Goal: Task Accomplishment & Management: Manage account settings

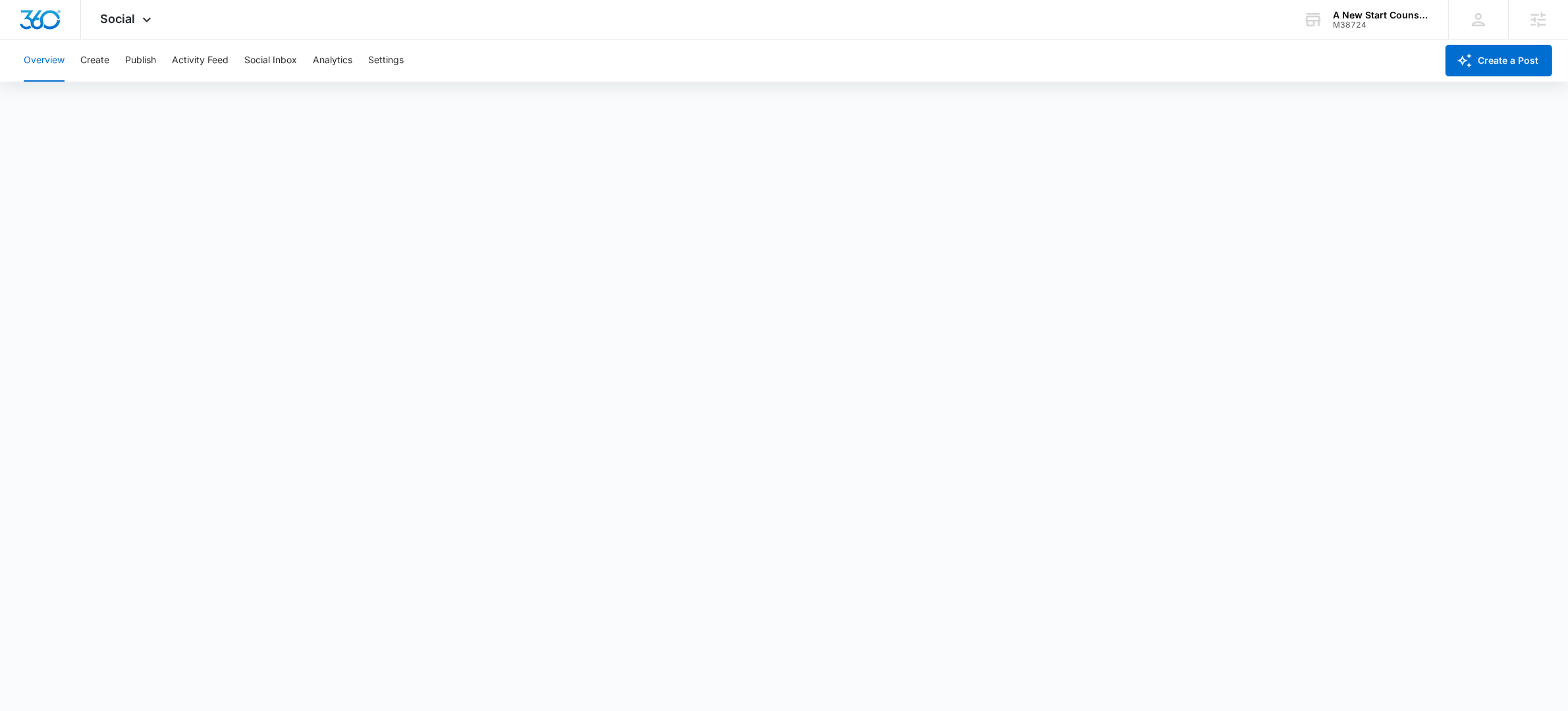
click at [110, 69] on div "Overview Create Publish Activity Feed Social Inbox Analytics Settings" at bounding box center [726, 60] width 1421 height 42
click at [88, 63] on button "Create" at bounding box center [95, 60] width 29 height 42
click at [145, 66] on button "Publish" at bounding box center [140, 60] width 31 height 42
click at [88, 51] on button "Create" at bounding box center [95, 60] width 29 height 42
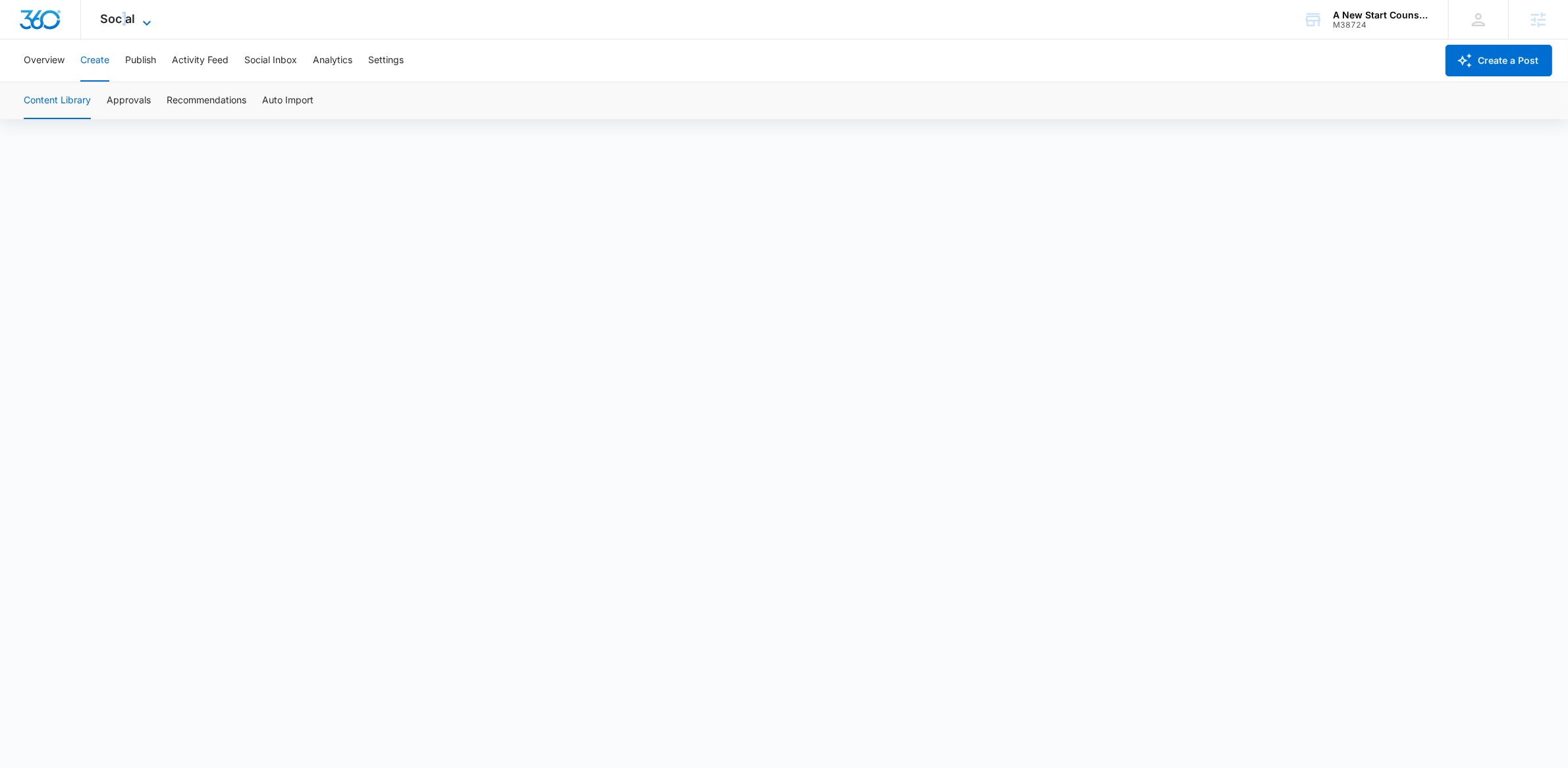
click at [125, 19] on span "Social" at bounding box center [118, 19] width 35 height 14
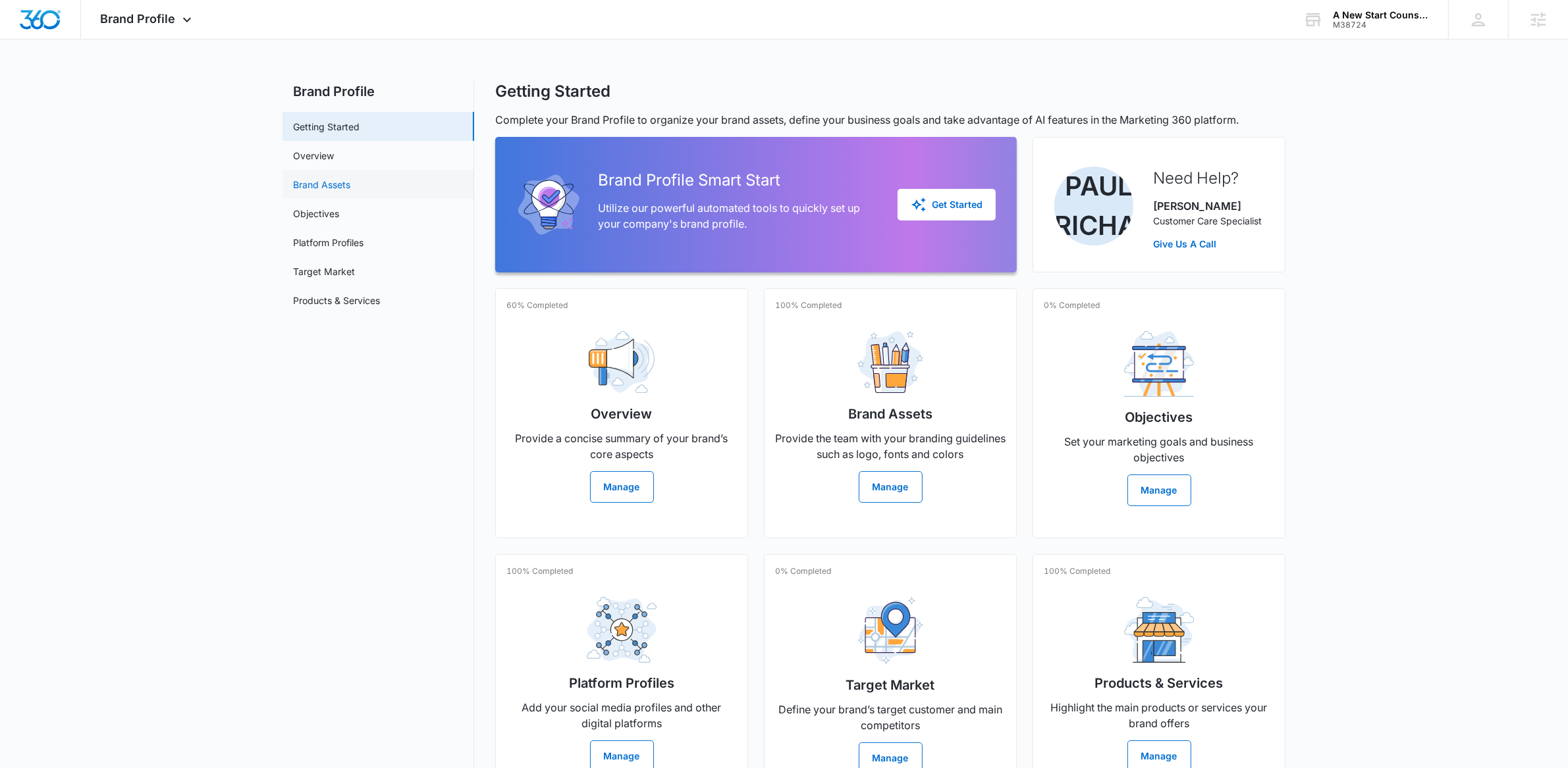
click at [350, 178] on link "Brand Assets" at bounding box center [322, 185] width 57 height 14
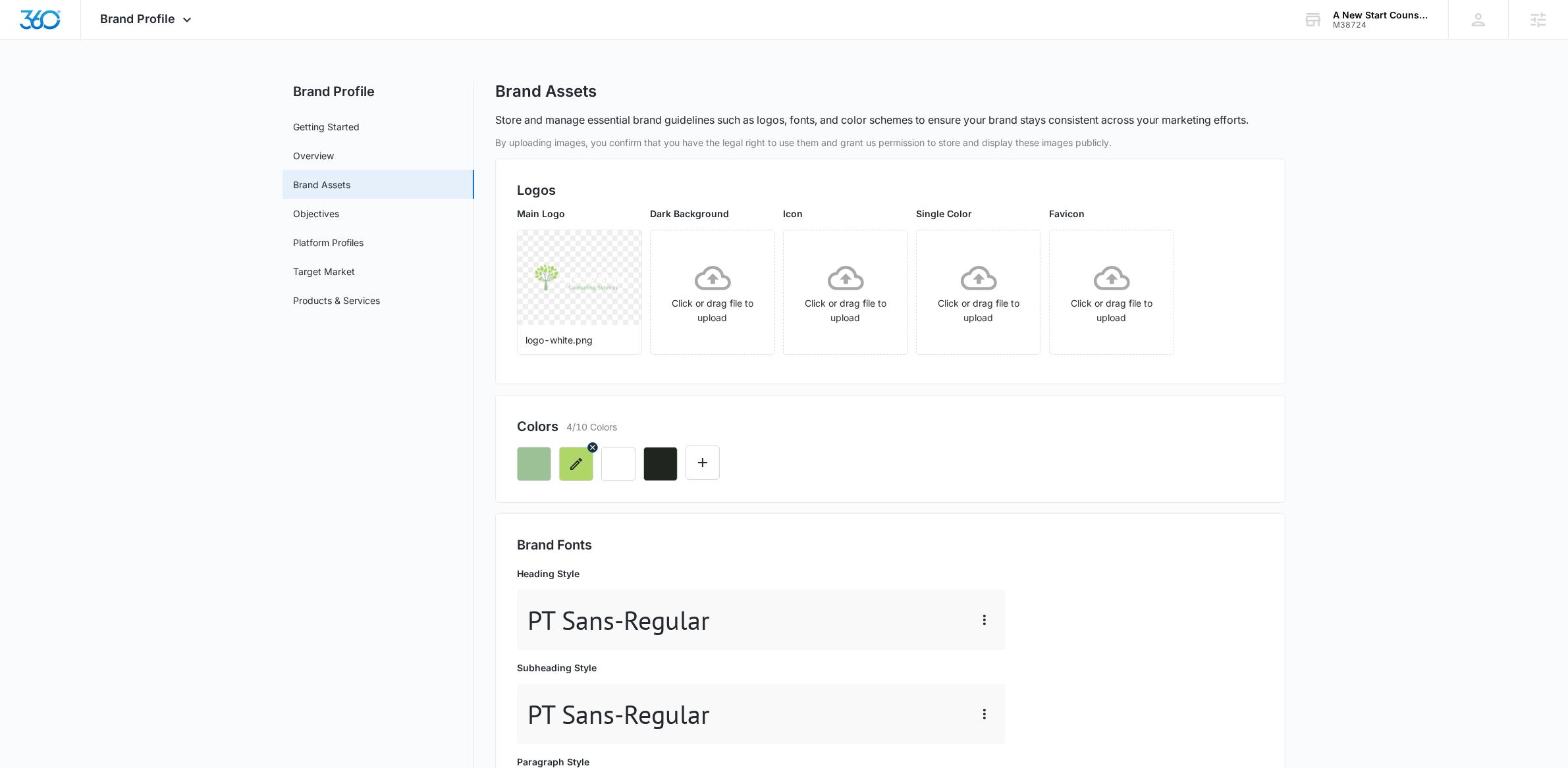
click at [588, 460] on button "button" at bounding box center [576, 464] width 34 height 34
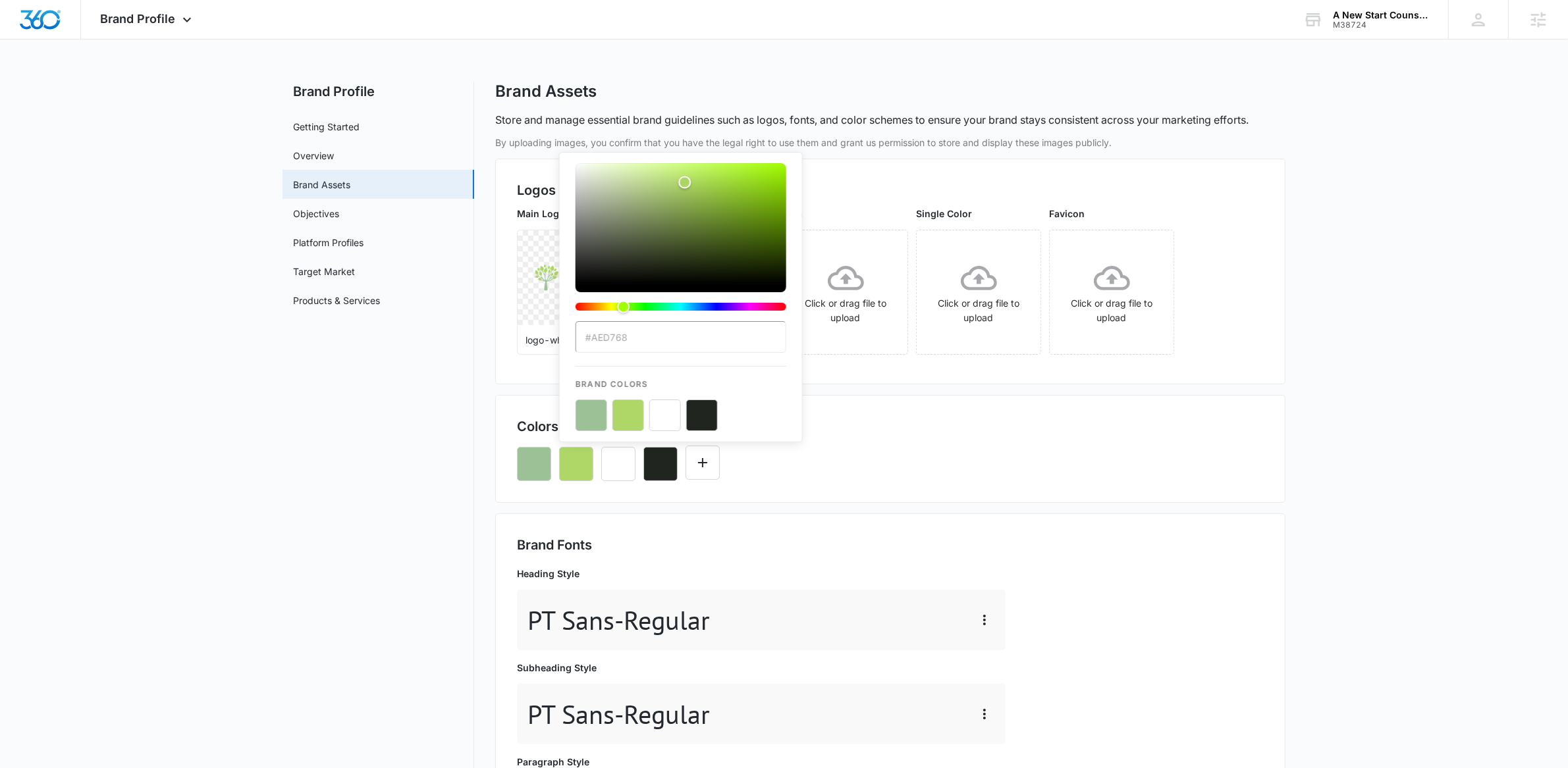
click at [588, 530] on div "Brand Fonts Heading Style PT Sans - Regular Subheading Style PT Sans - Regular …" at bounding box center [890, 689] width 791 height 352
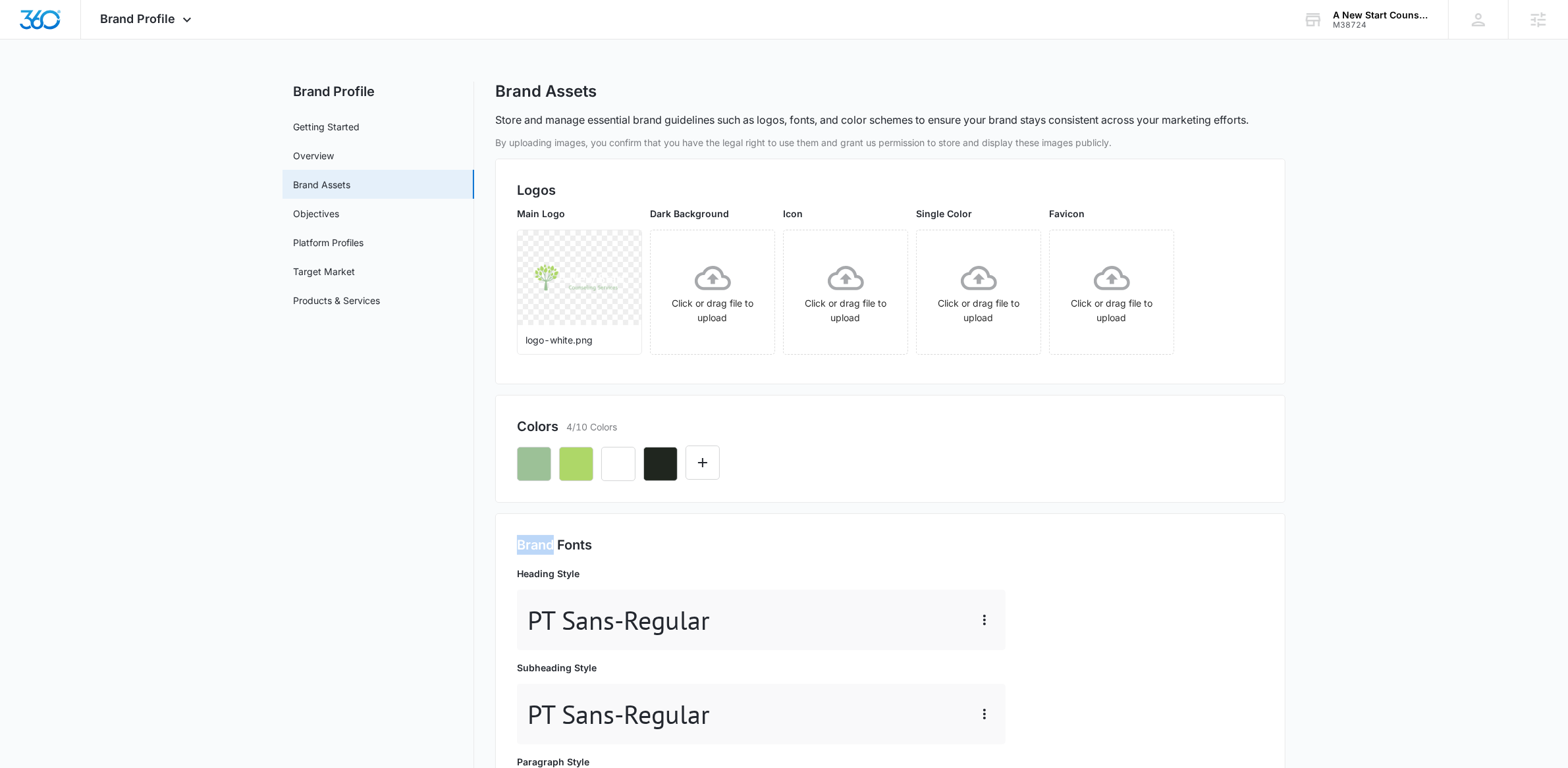
click at [588, 530] on div "Brand Fonts Heading Style PT Sans - Regular Subheading Style PT Sans - Regular …" at bounding box center [890, 689] width 791 height 352
click at [581, 466] on icon "button" at bounding box center [576, 464] width 15 height 15
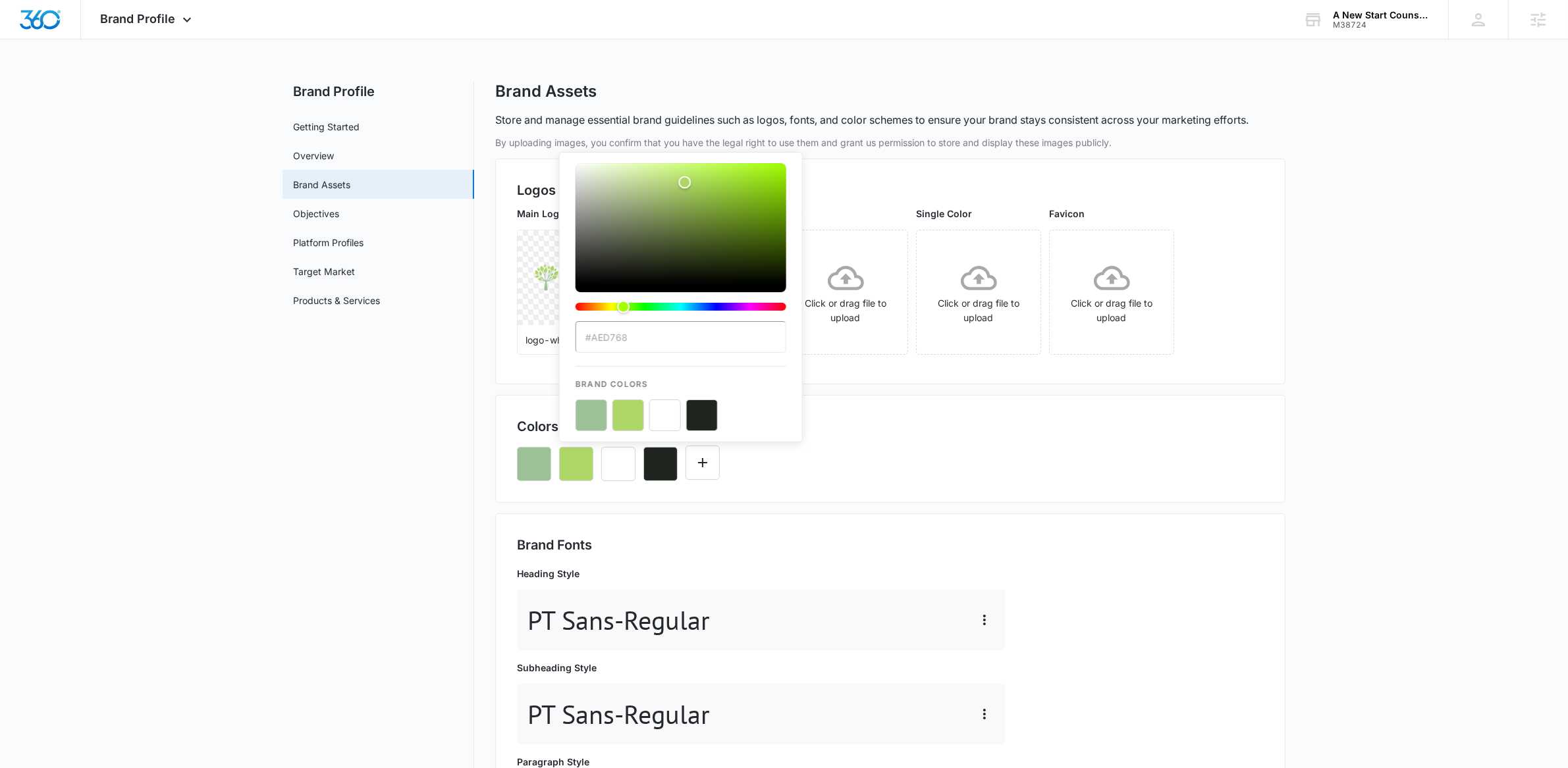
click at [618, 331] on input "#AED768" at bounding box center [680, 337] width 211 height 32
click at [661, 494] on div "Colors 4/10 Colors #AED768 Brand Colors" at bounding box center [890, 449] width 791 height 108
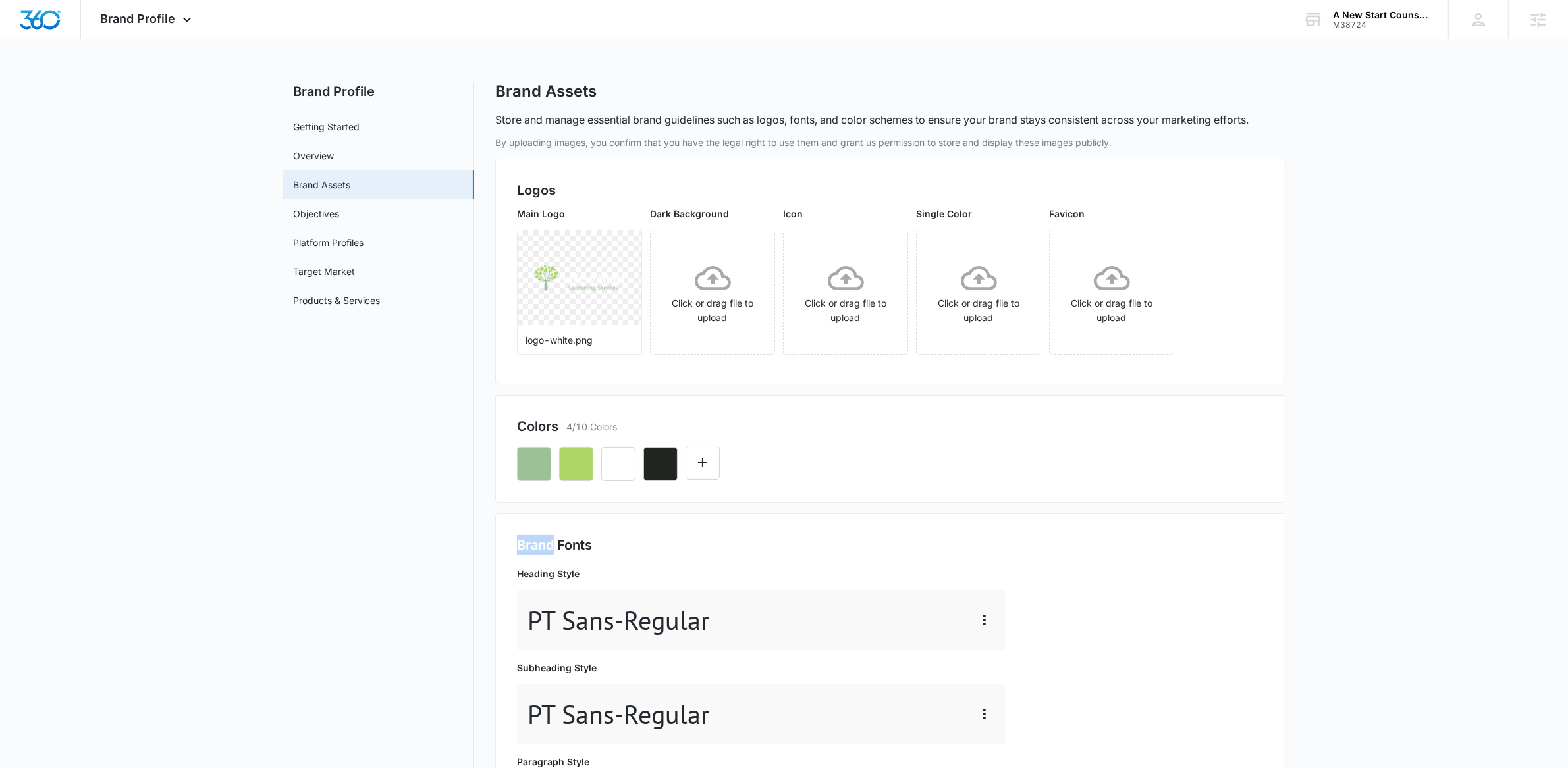
click at [661, 494] on div "Colors 4/10 Colors" at bounding box center [890, 449] width 791 height 108
click at [663, 471] on icon "button" at bounding box center [660, 464] width 15 height 15
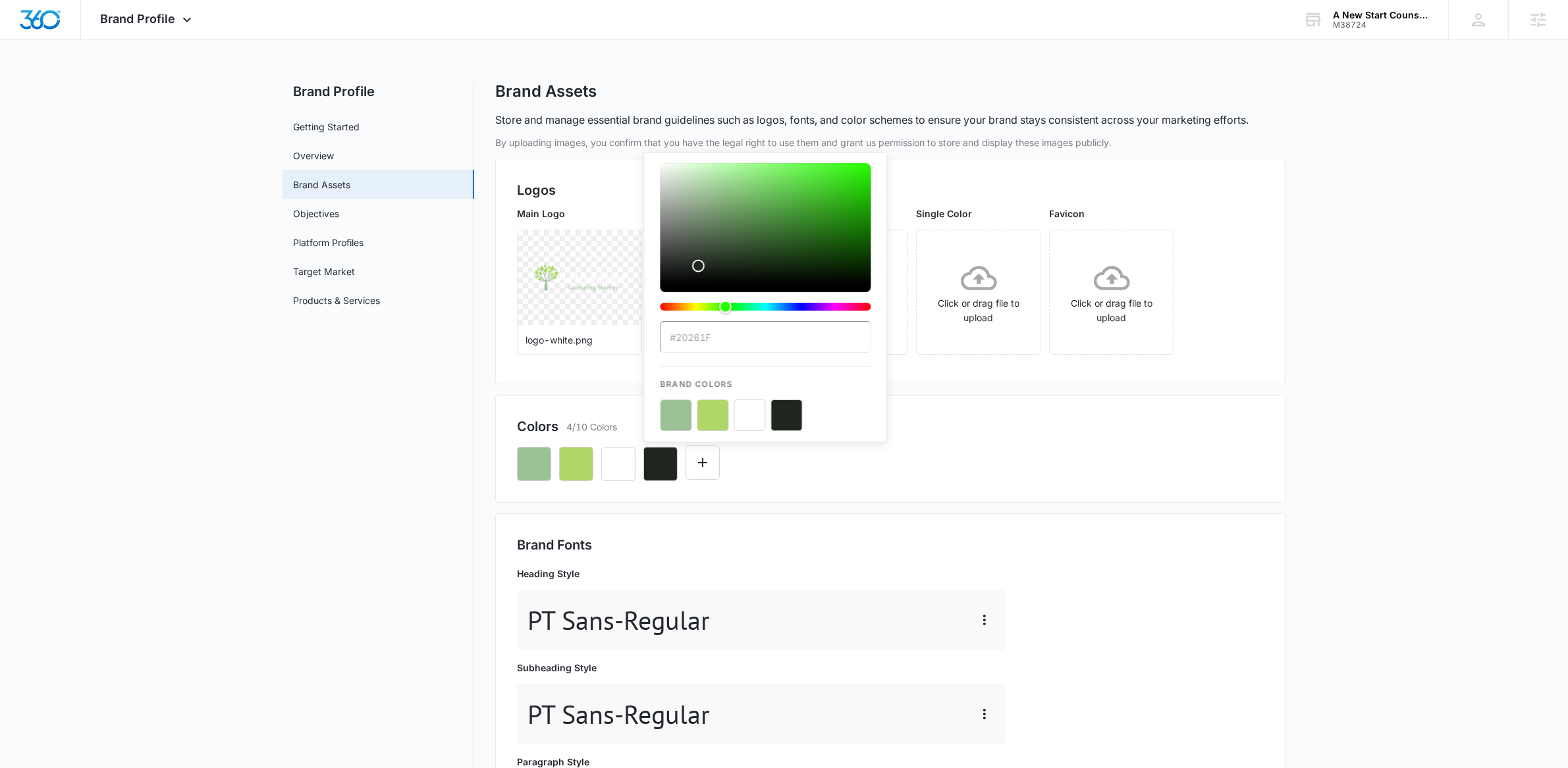
click at [752, 350] on input "#20261F" at bounding box center [765, 337] width 211 height 32
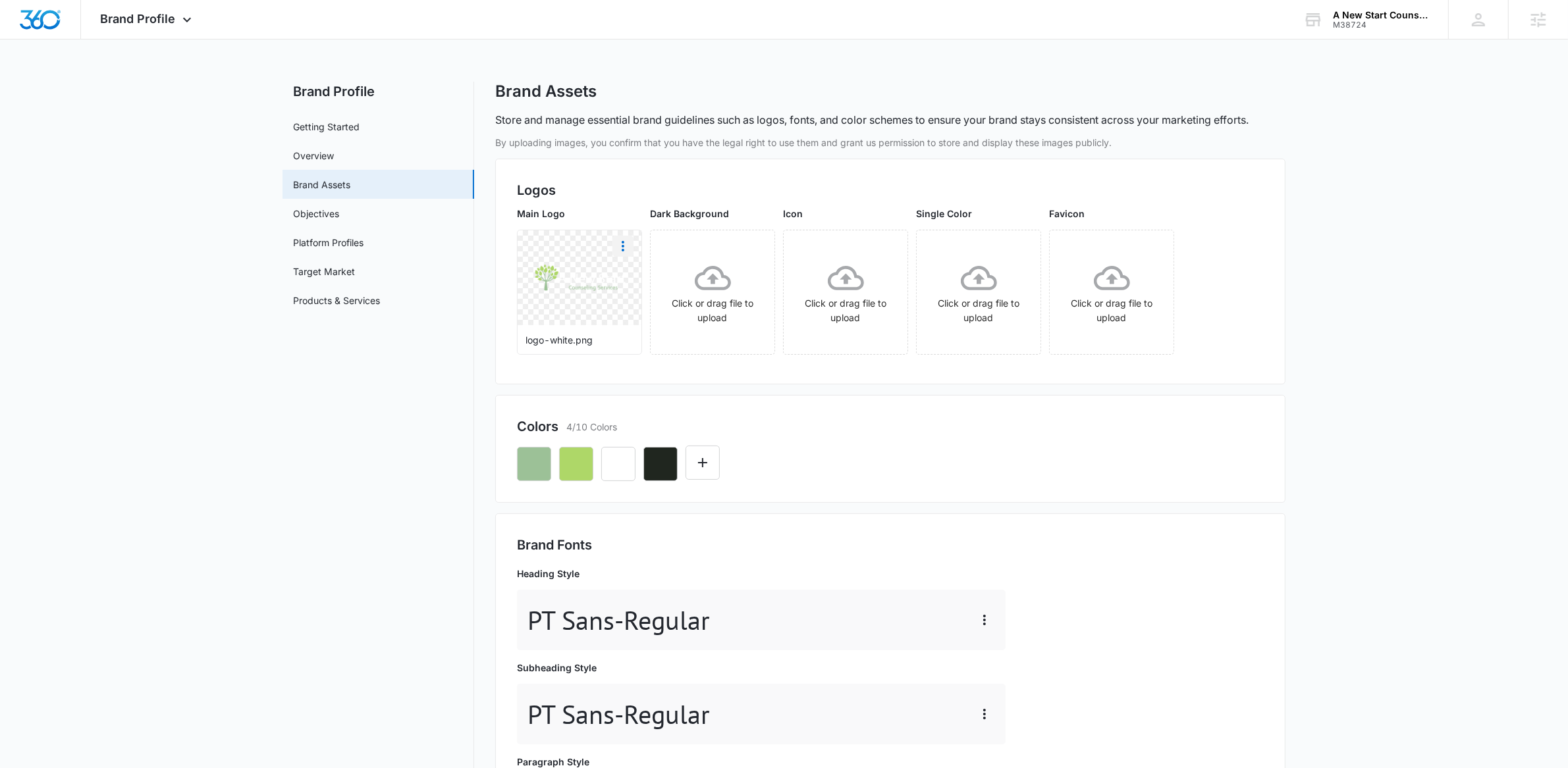
click at [624, 250] on icon "More" at bounding box center [622, 247] width 2 height 11
click at [665, 281] on div "Download" at bounding box center [650, 283] width 43 height 9
